Goal: Information Seeking & Learning: Learn about a topic

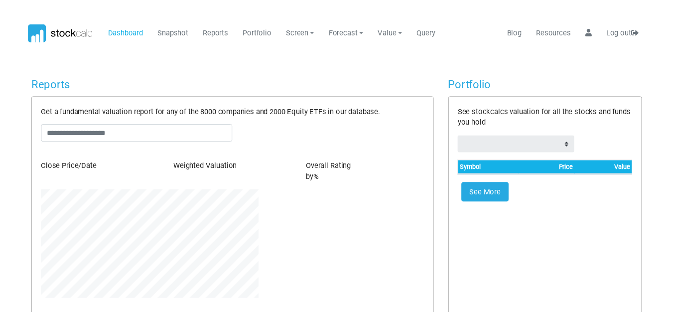
scroll to position [111, 237]
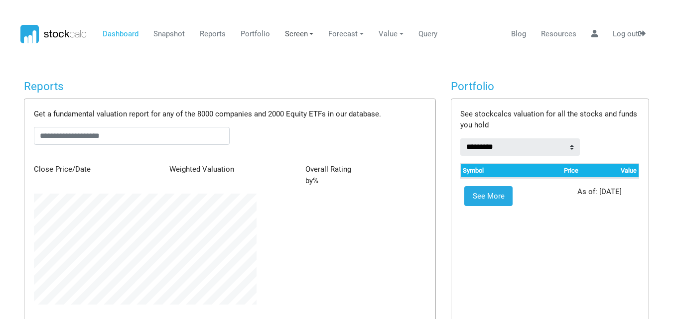
click at [302, 34] on link "Screen" at bounding box center [299, 34] width 36 height 19
click at [301, 79] on link "Sector" at bounding box center [314, 76] width 66 height 19
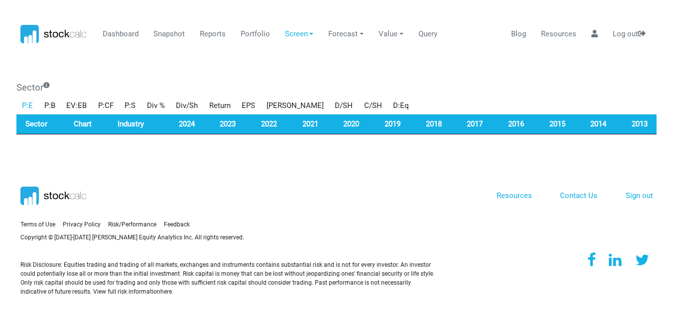
click at [24, 103] on link "P:E" at bounding box center [27, 105] width 22 height 17
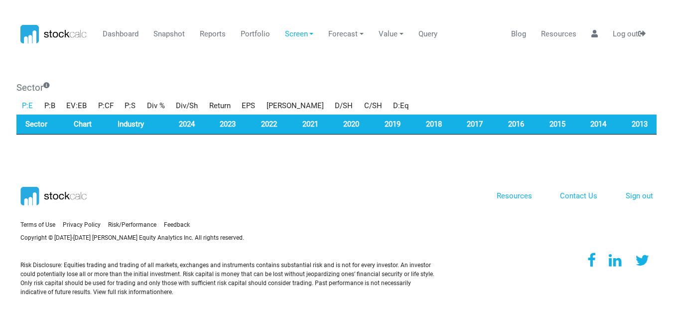
click at [26, 140] on section "Terms of Use Privacy Policy Feedback" at bounding box center [336, 224] width 673 height 173
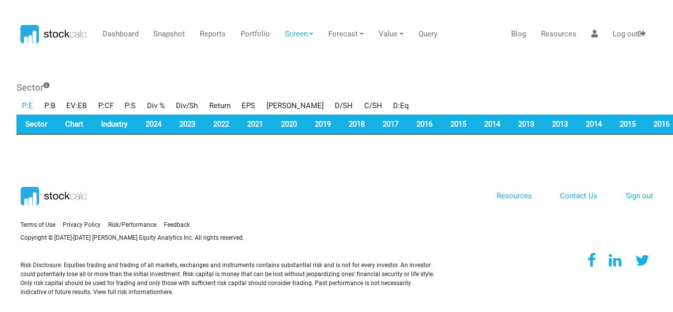
click at [36, 139] on section "Terms of Use Privacy Policy Feedback" at bounding box center [336, 224] width 673 height 173
click at [47, 107] on link "P:B" at bounding box center [50, 105] width 22 height 17
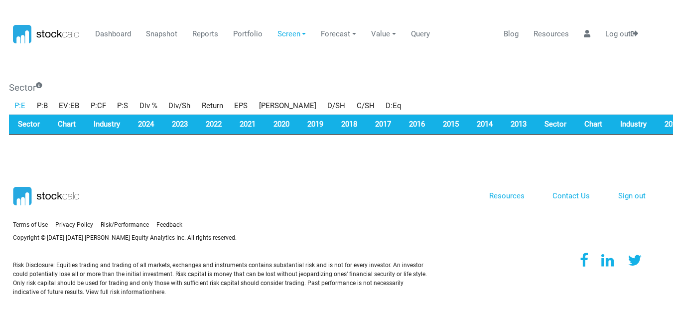
scroll to position [0, 0]
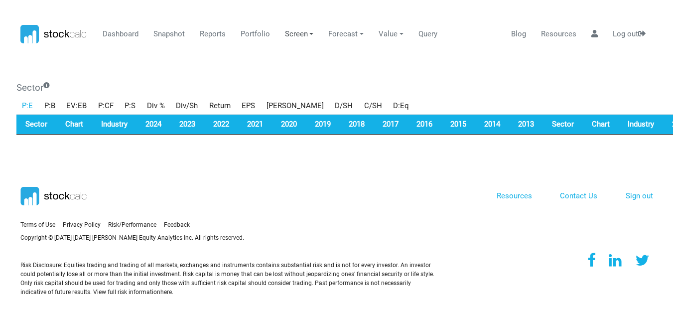
click at [296, 32] on link "Screen" at bounding box center [299, 34] width 36 height 19
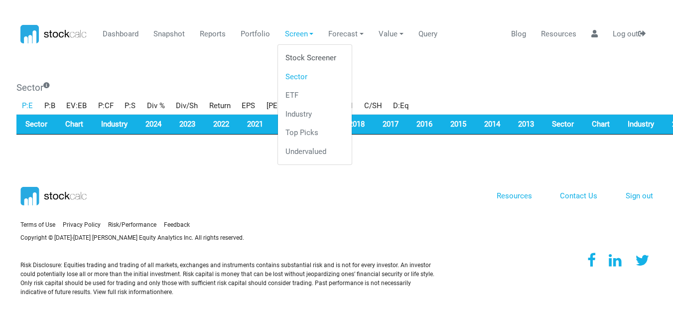
click at [297, 55] on link "Stock Screener" at bounding box center [314, 58] width 66 height 19
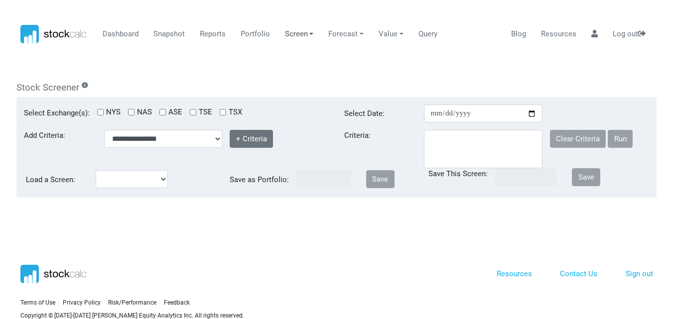
click at [299, 32] on link "Screen" at bounding box center [299, 34] width 36 height 19
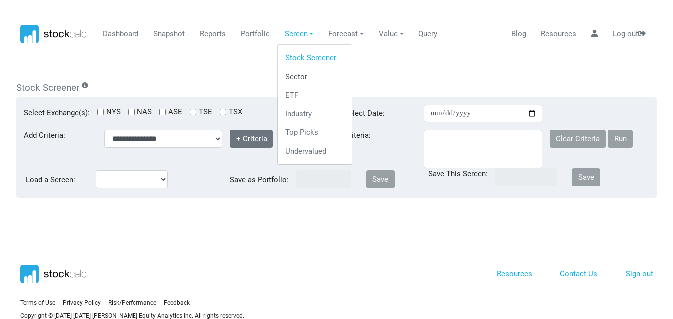
click at [293, 71] on link "Sector" at bounding box center [314, 76] width 66 height 19
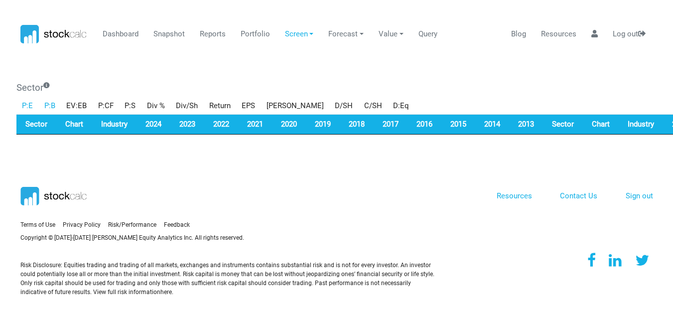
click at [43, 105] on link "P:B" at bounding box center [50, 105] width 22 height 17
click at [81, 98] on link "EV:EB" at bounding box center [77, 105] width 32 height 17
click at [96, 102] on link "P:CF" at bounding box center [106, 105] width 27 height 17
click at [298, 32] on link "Screen" at bounding box center [299, 34] width 36 height 19
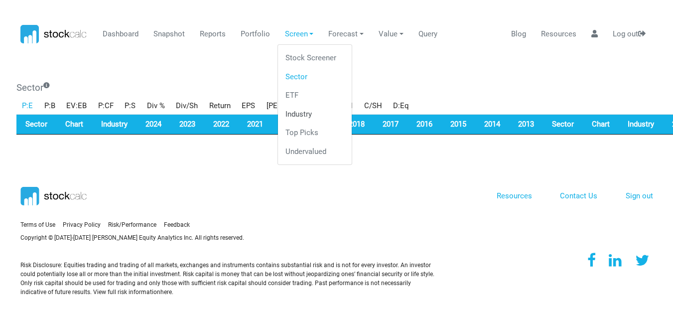
click at [291, 113] on link "Industry" at bounding box center [314, 114] width 66 height 19
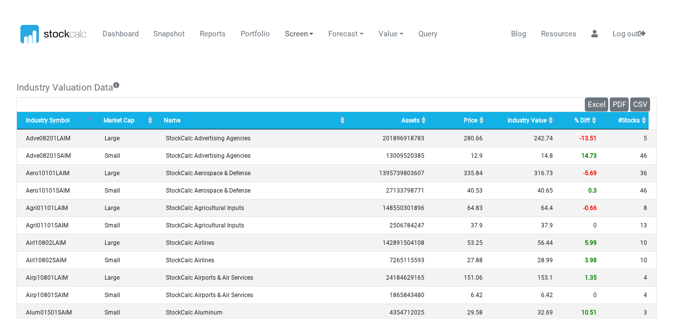
click at [304, 34] on link "Screen" at bounding box center [299, 34] width 36 height 19
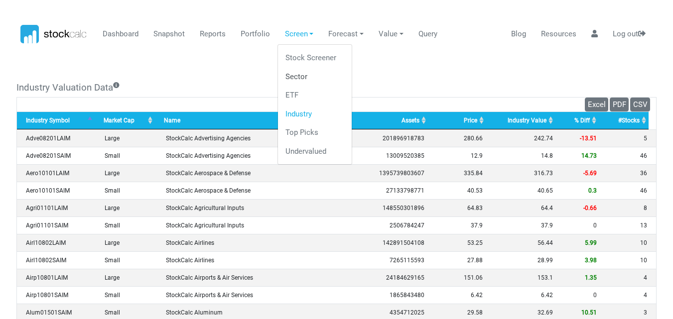
click at [295, 76] on link "Sector" at bounding box center [314, 76] width 66 height 19
